Goal: Book appointment/travel/reservation

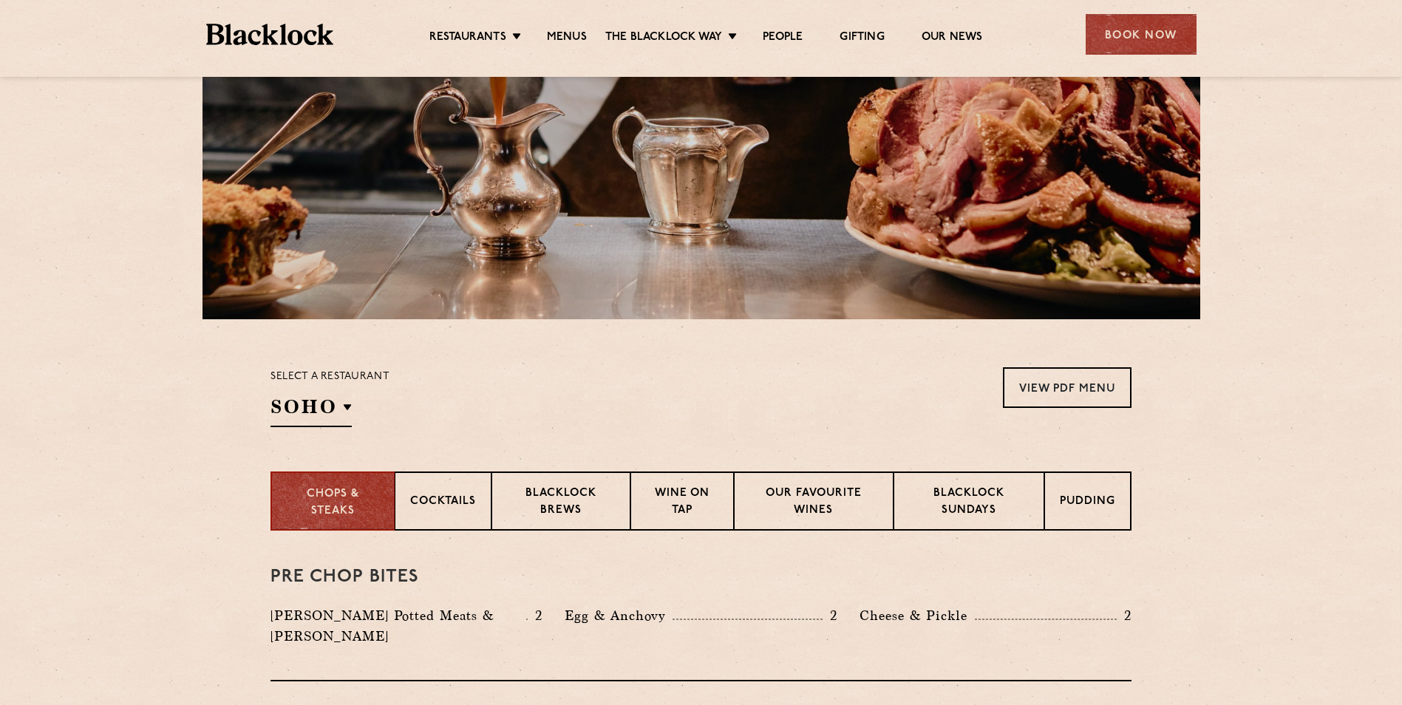
scroll to position [222, 0]
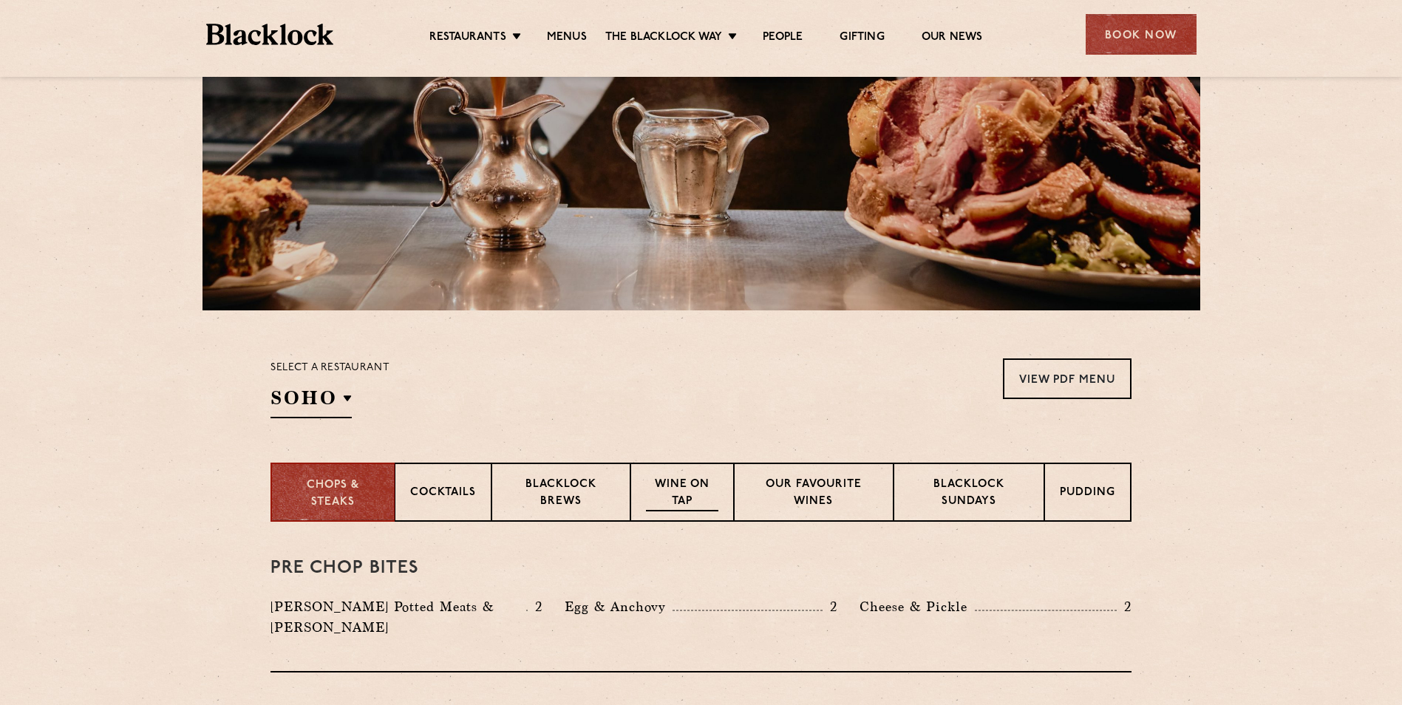
click at [699, 509] on p "Wine on Tap" at bounding box center [682, 494] width 72 height 35
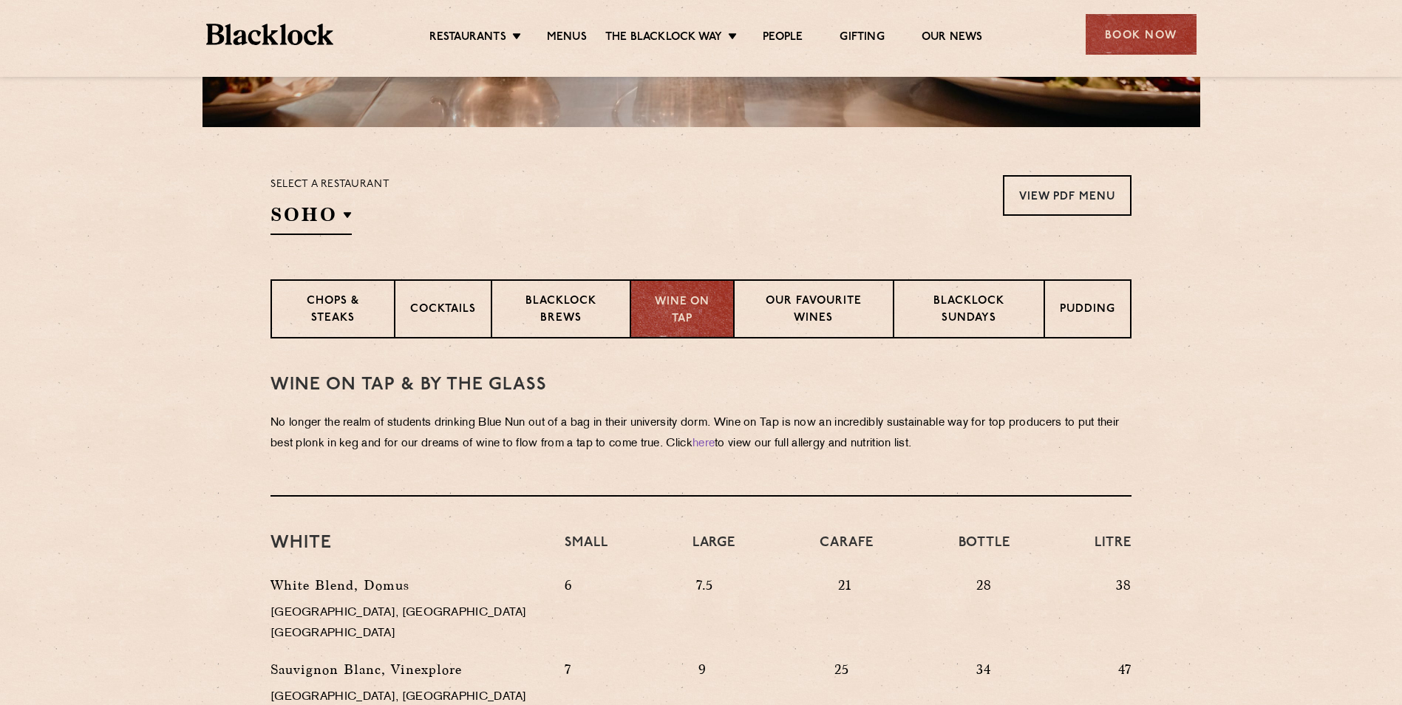
scroll to position [443, 0]
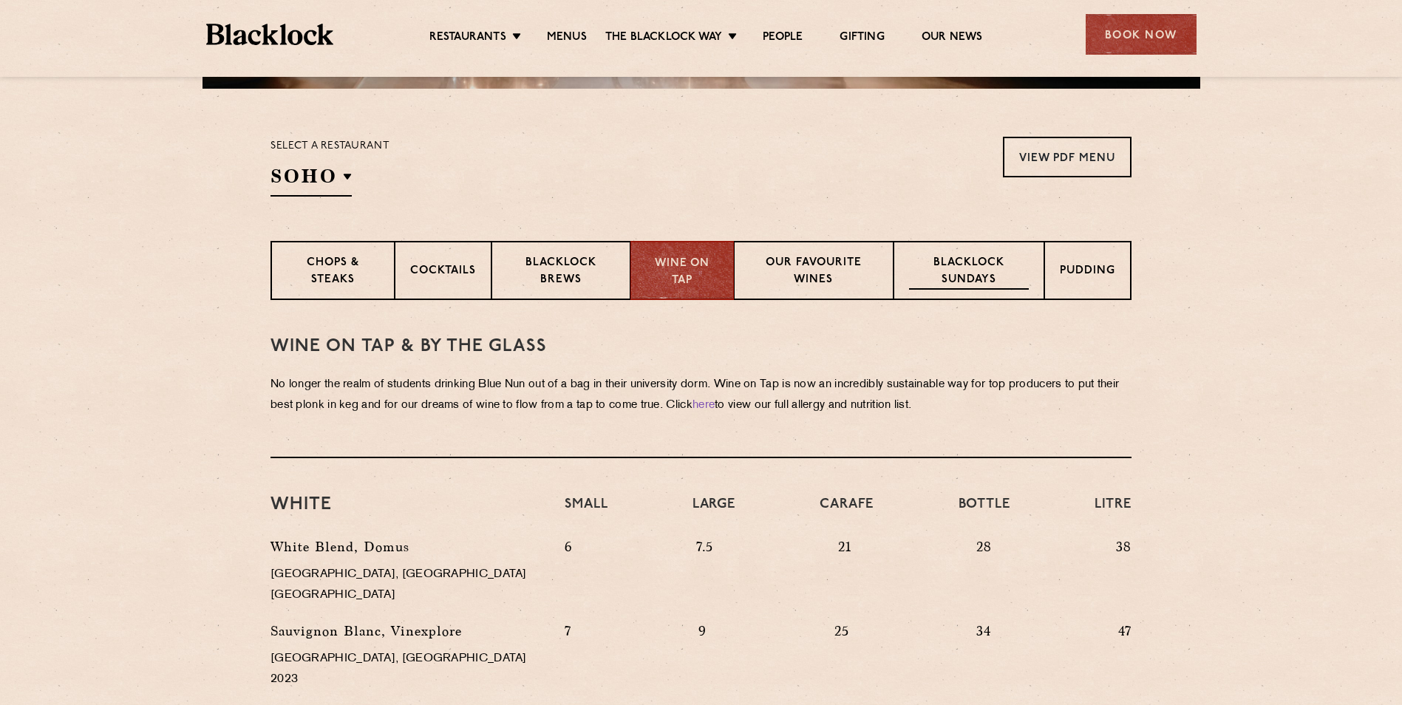
click at [1025, 274] on p "Blacklock Sundays" at bounding box center [969, 272] width 120 height 35
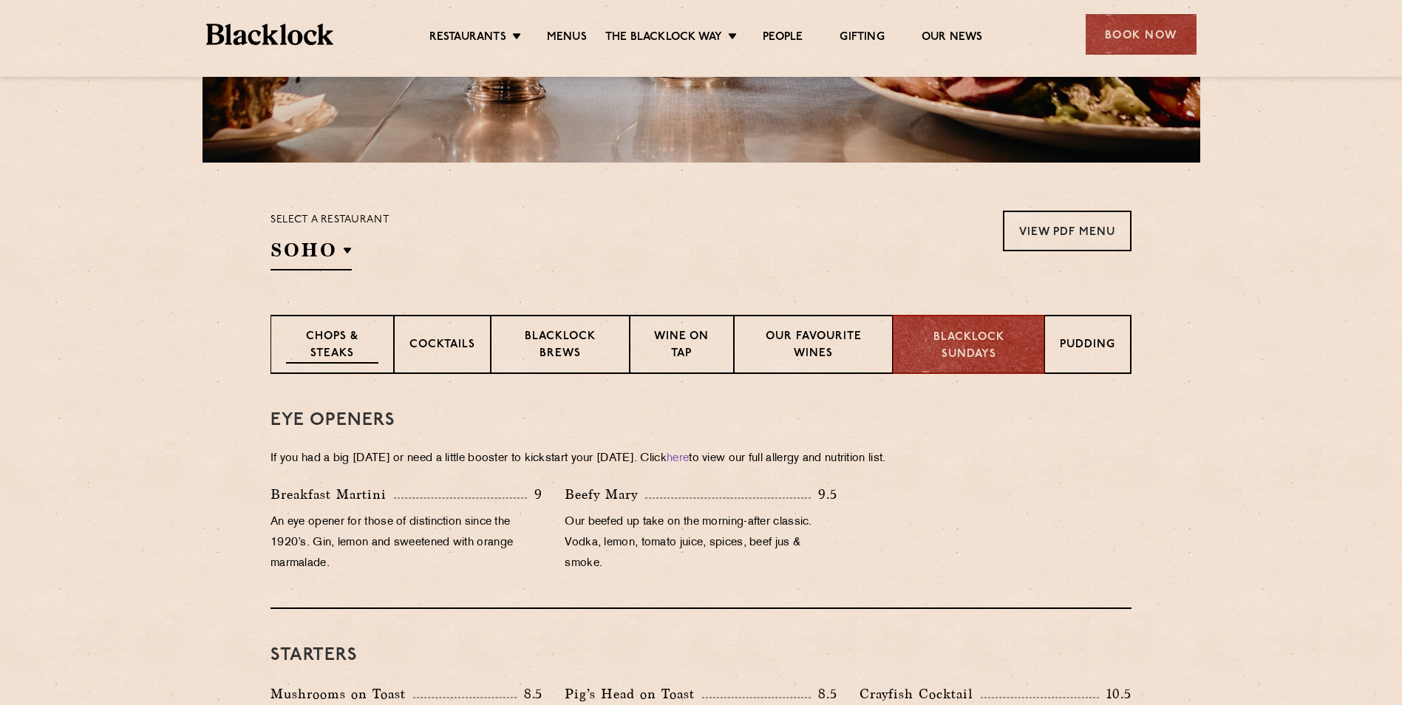
click at [326, 364] on div "Chops & Steaks" at bounding box center [331, 344] width 123 height 59
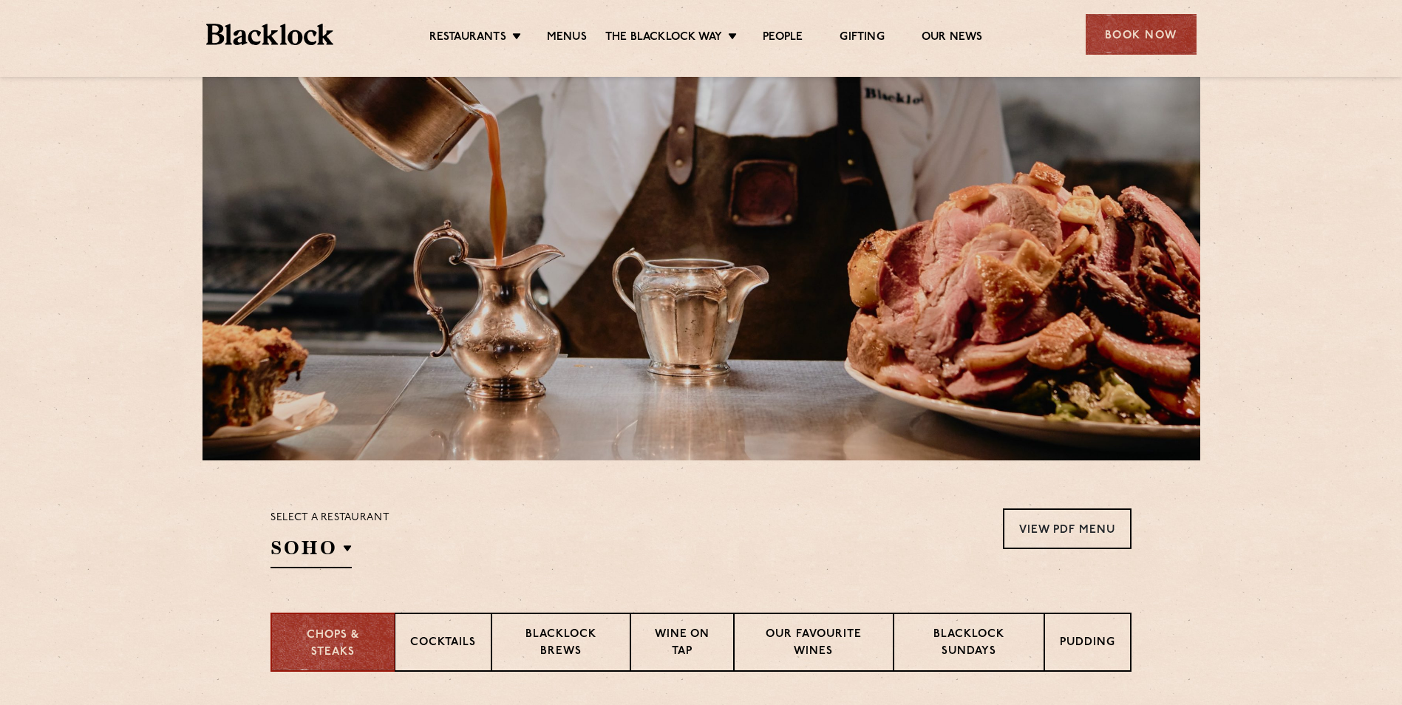
scroll to position [0, 0]
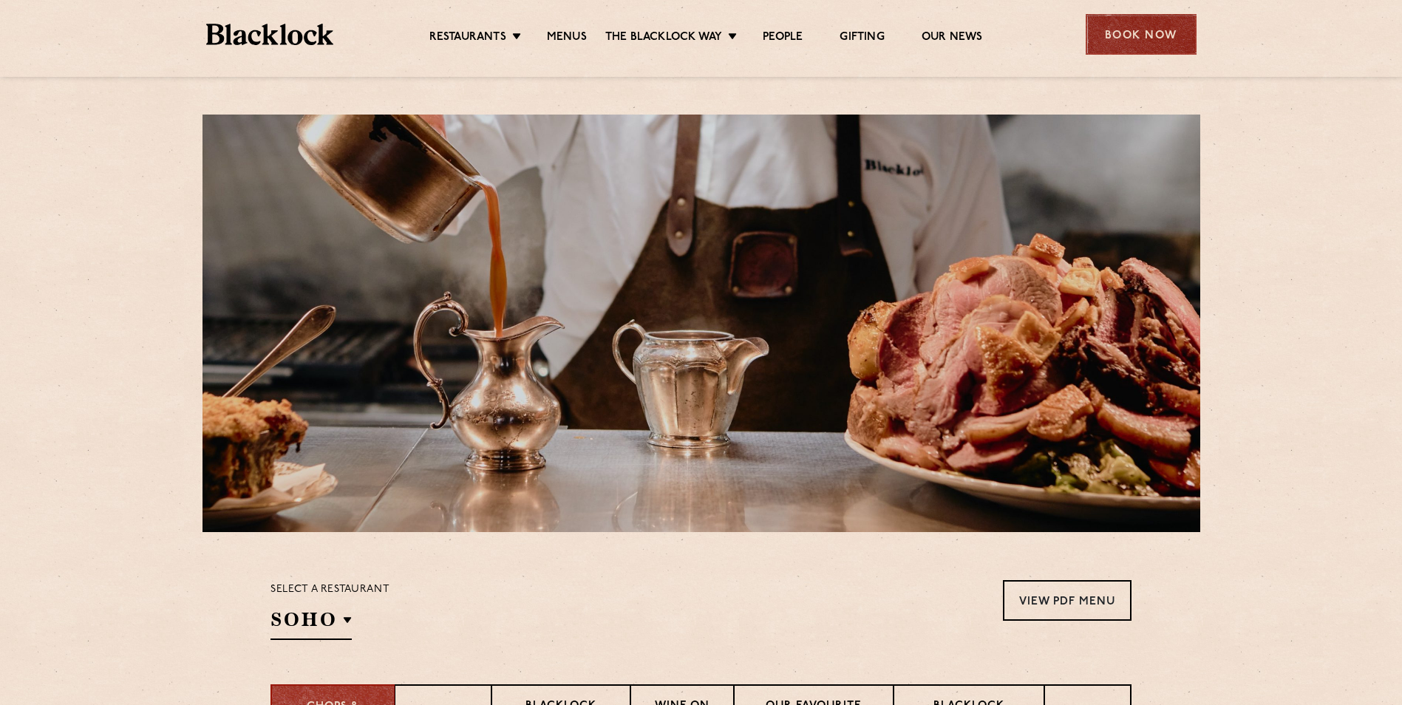
click at [1153, 30] on div "Book Now" at bounding box center [1140, 34] width 111 height 41
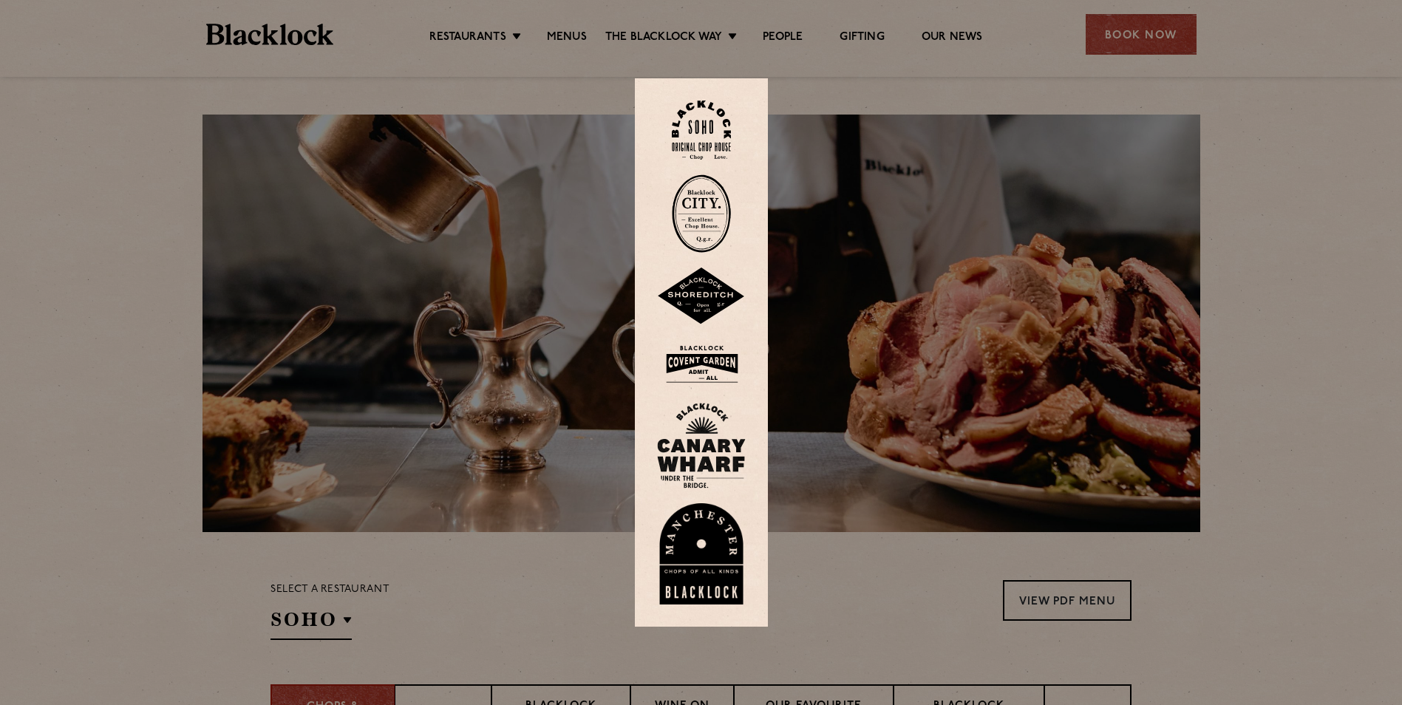
click at [734, 536] on img at bounding box center [701, 554] width 89 height 102
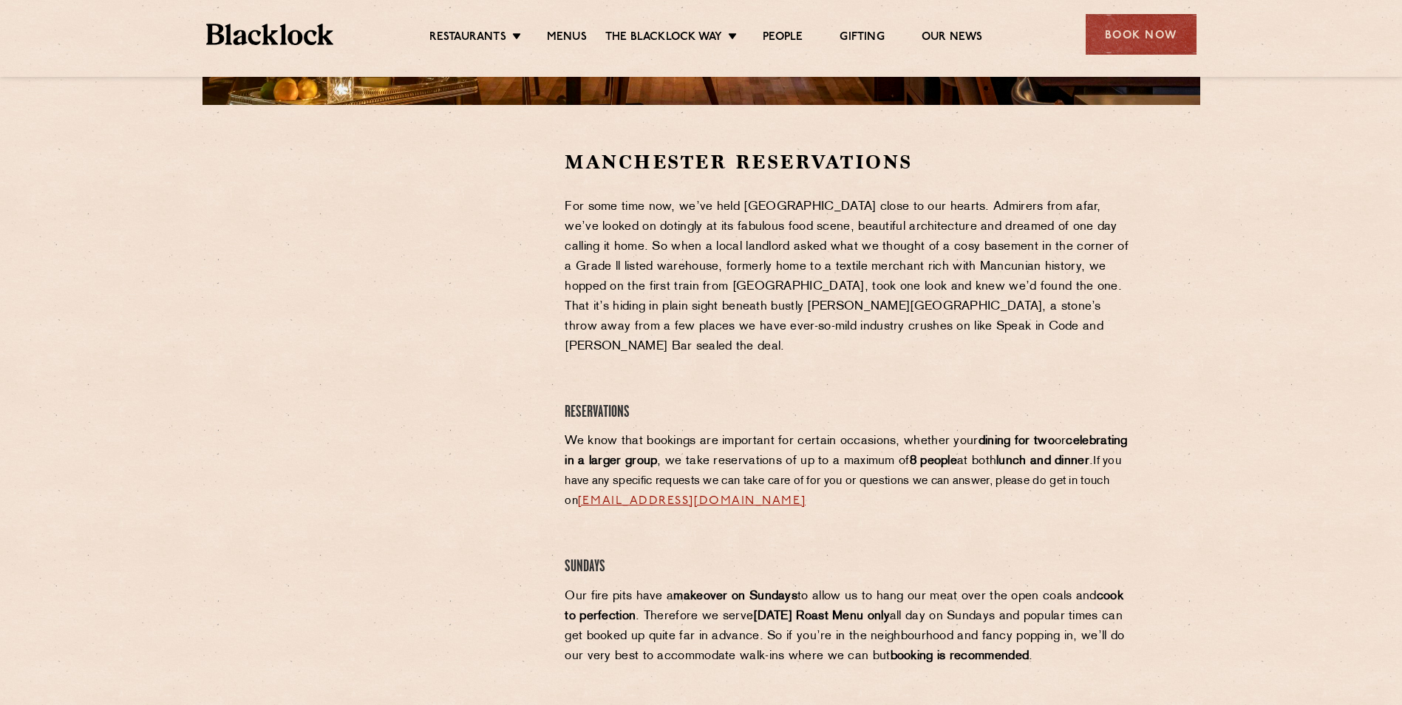
scroll to position [443, 0]
